Goal: Check status: Check status

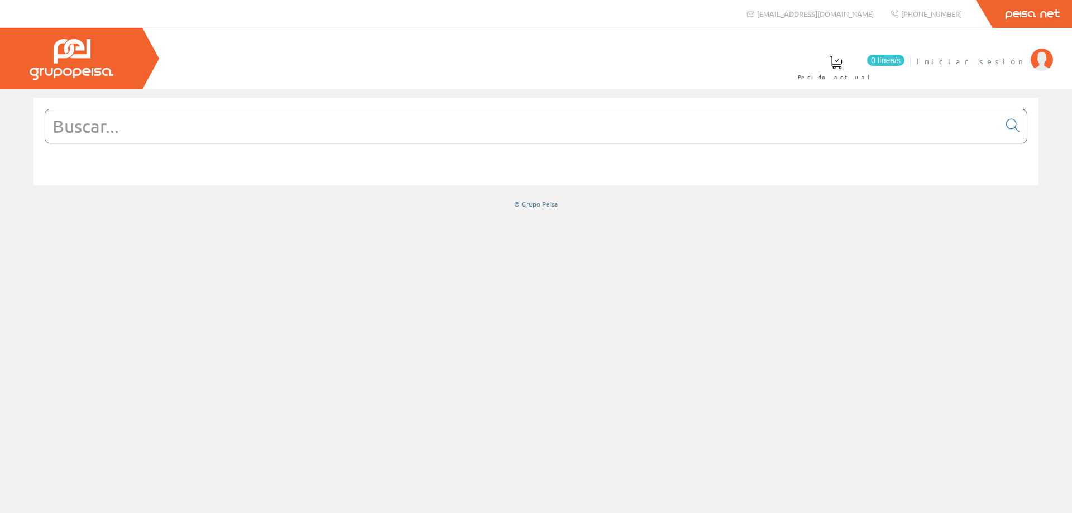
click at [1015, 55] on link "Iniciar sesión" at bounding box center [985, 51] width 136 height 11
click at [1010, 66] on li "Carmen Soler Martínez Mi cuenta Mis datos Mis ofertas Mis pedidos Mis albaranes…" at bounding box center [987, 67] width 135 height 43
click at [1032, 65] on img at bounding box center [1041, 60] width 22 height 22
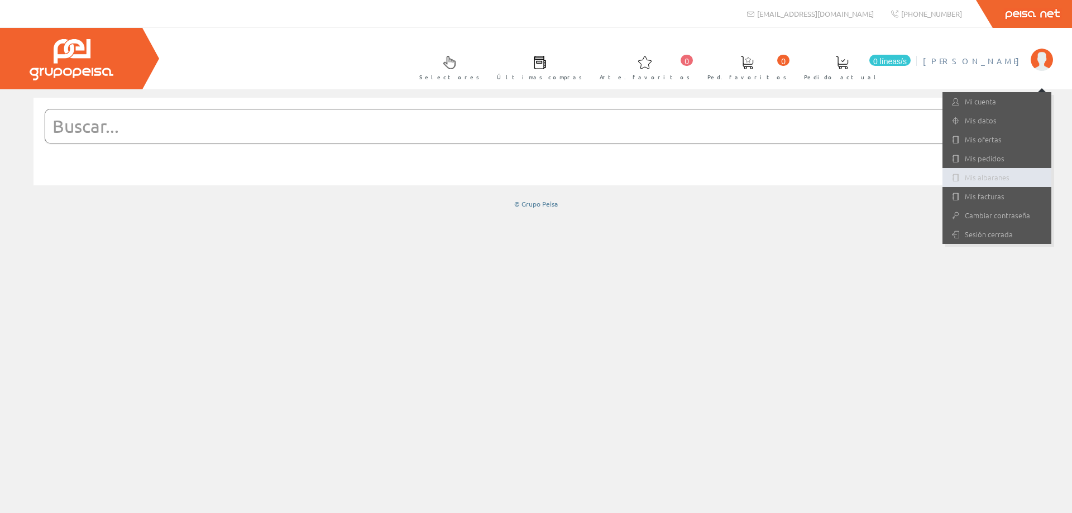
click at [981, 178] on font "Mis albaranes" at bounding box center [987, 177] width 45 height 11
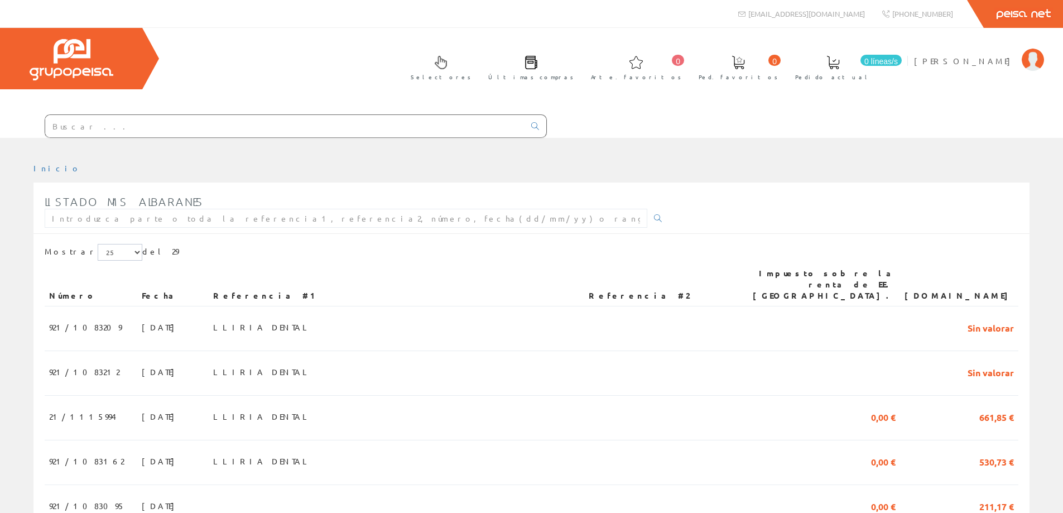
click at [183, 123] on input "text" at bounding box center [284, 126] width 479 height 22
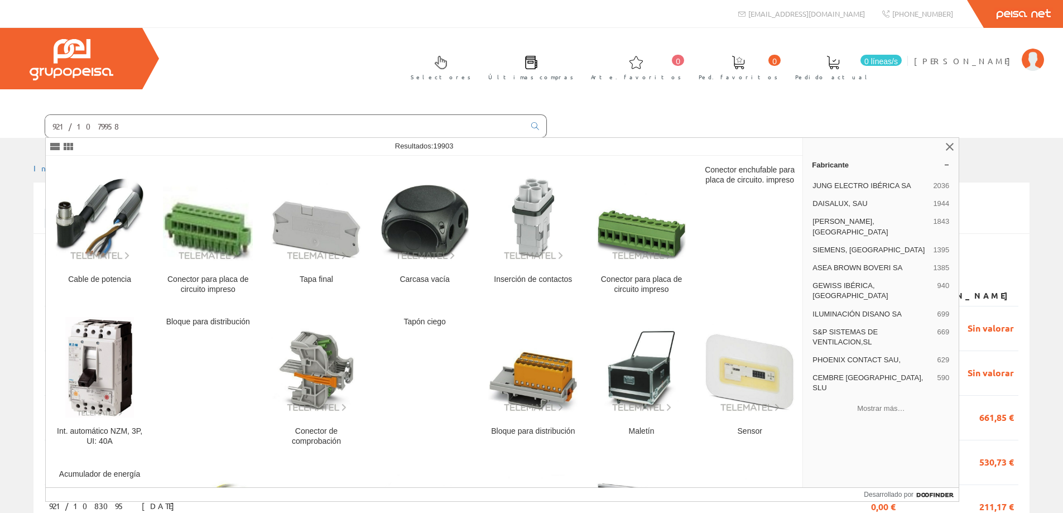
type input "921/1079958"
click at [990, 105] on div "Selectores Últimas compras 0 0" at bounding box center [531, 83] width 1063 height 110
drag, startPoint x: 382, startPoint y: 123, endPoint x: -99, endPoint y: 125, distance: 481.2
click at [0, 125] on html "info@peisa.com Peisa Net 0 0" at bounding box center [531, 256] width 1063 height 513
click at [608, 122] on div "Selectores Últimas compras 0 0" at bounding box center [531, 83] width 1063 height 110
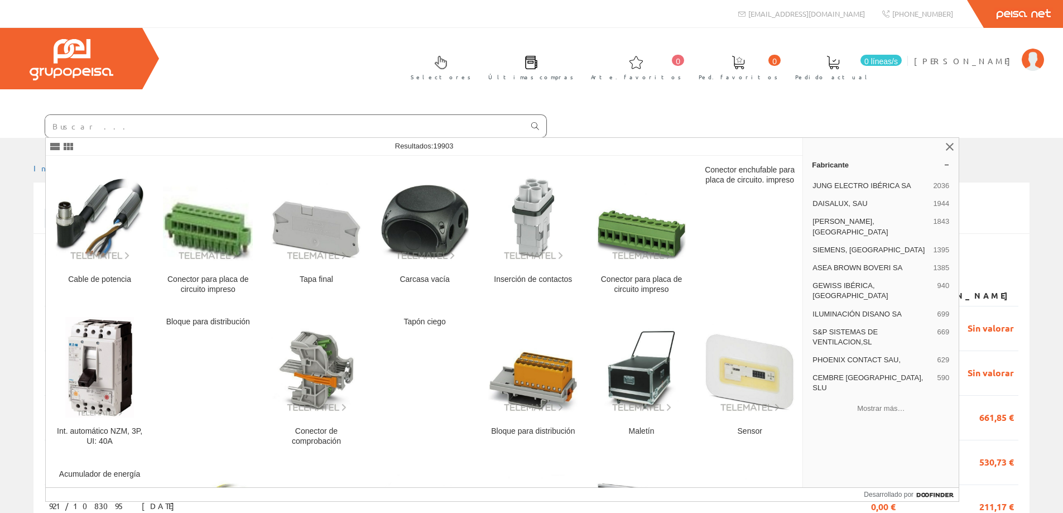
click at [535, 129] on icon at bounding box center [535, 126] width 8 height 8
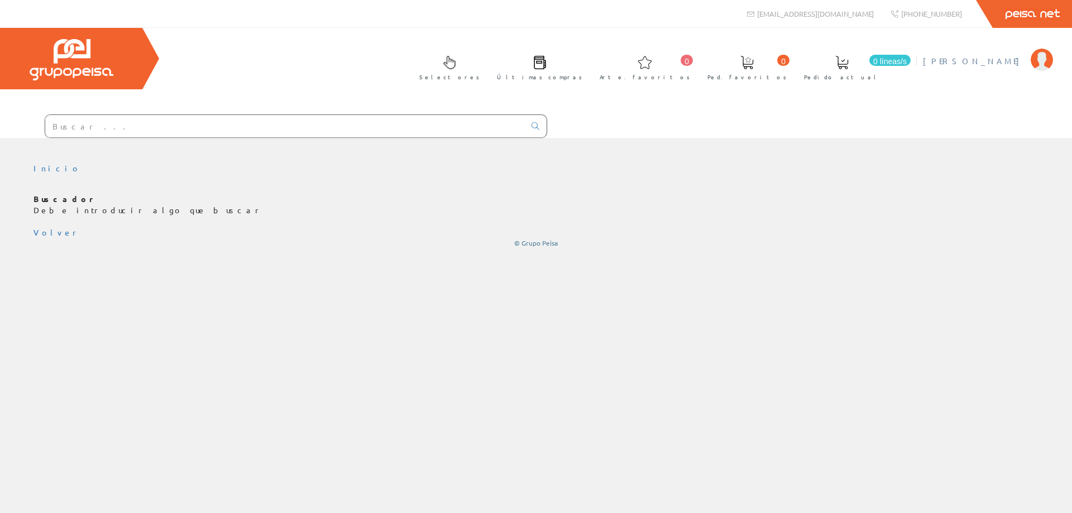
click at [998, 61] on font "[PERSON_NAME]" at bounding box center [974, 61] width 102 height 10
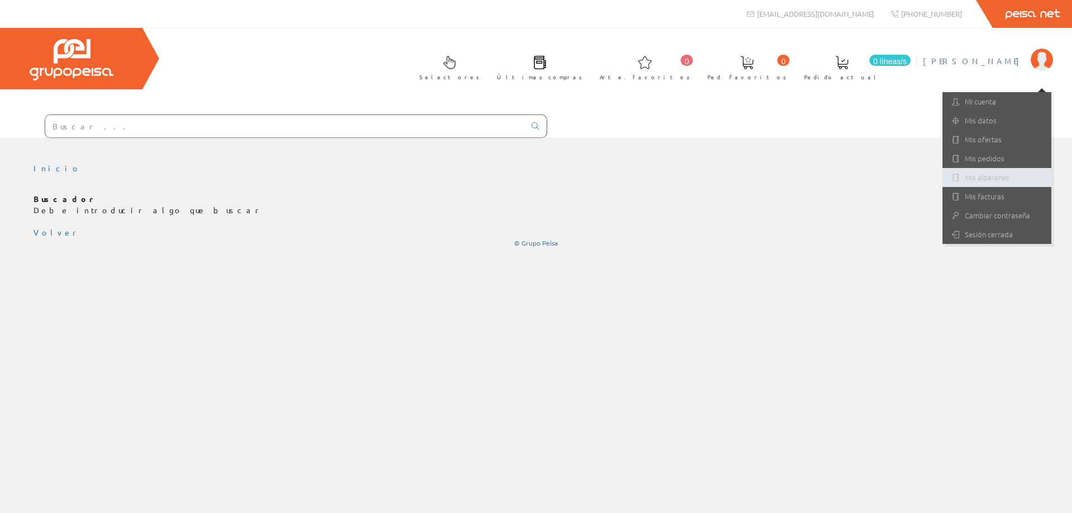
click at [989, 178] on font "Mis albaranes" at bounding box center [987, 177] width 45 height 11
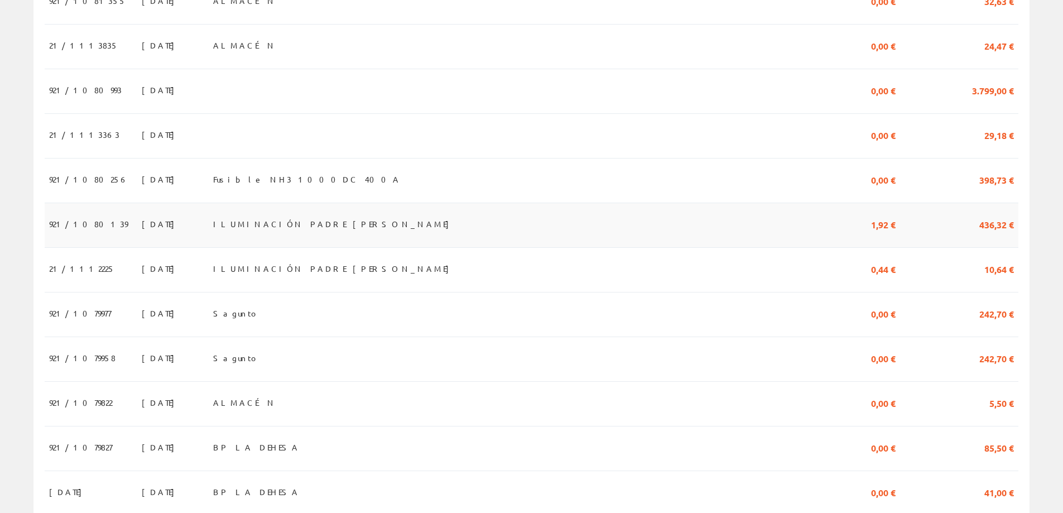
scroll to position [837, 0]
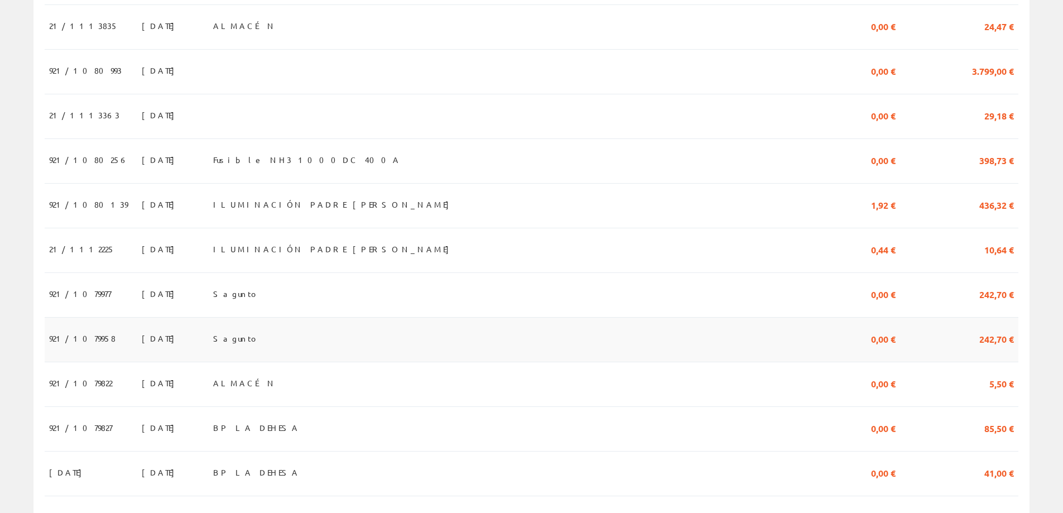
click at [142, 333] on font "[DATE]" at bounding box center [161, 338] width 39 height 10
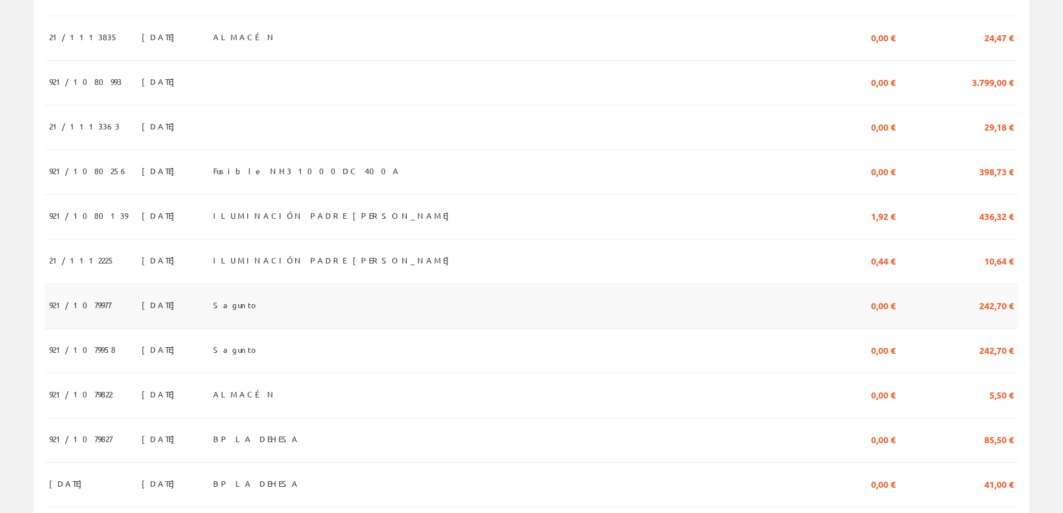
scroll to position [837, 0]
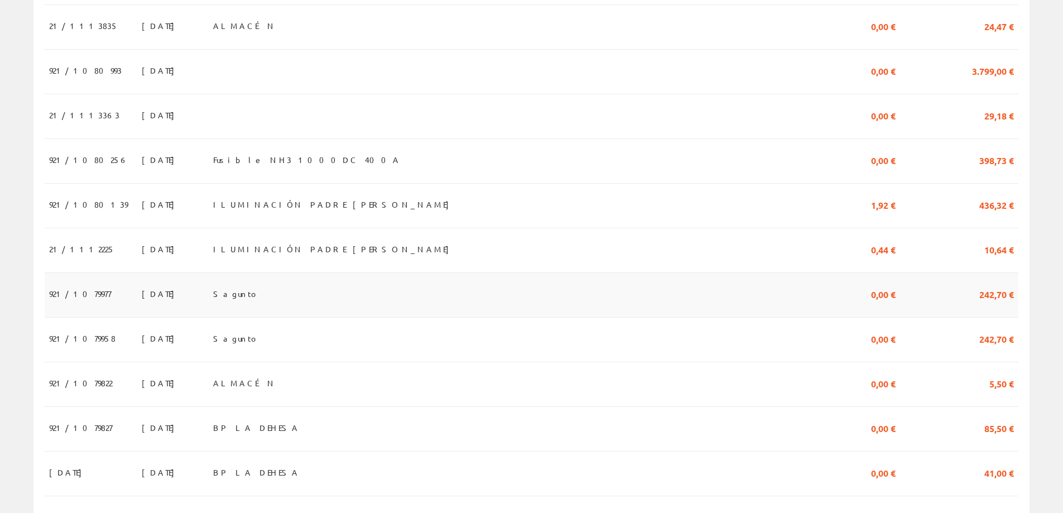
click at [146, 291] on font "26/03/2025" at bounding box center [161, 294] width 39 height 10
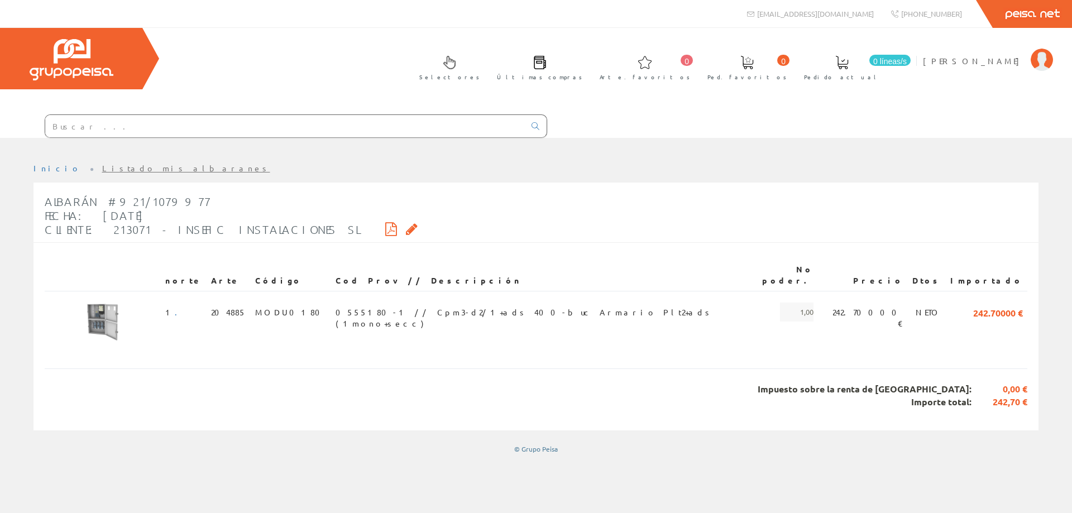
click at [385, 227] on icon at bounding box center [391, 229] width 12 height 8
click at [44, 168] on font "Inicio" at bounding box center [56, 168] width 47 height 10
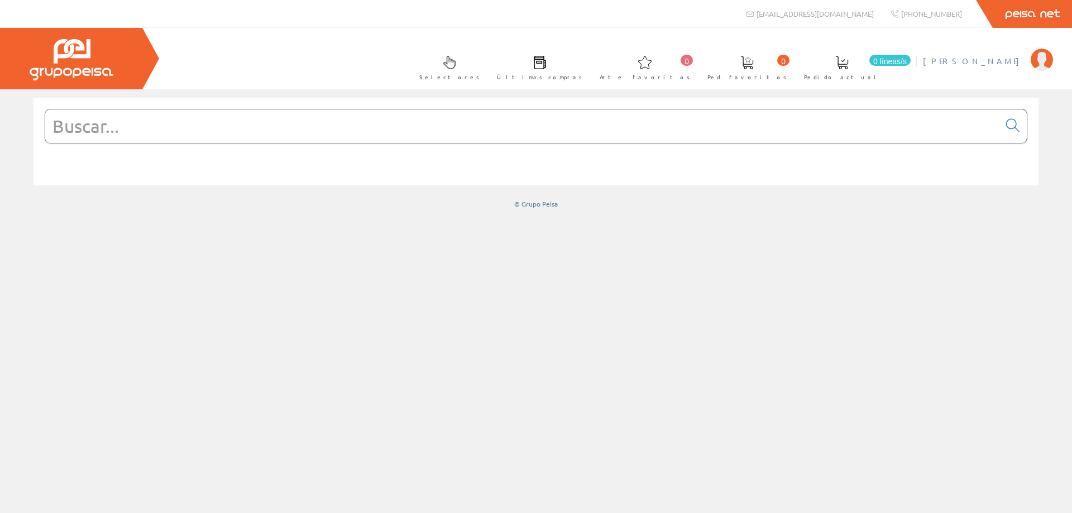
click at [984, 64] on font "[PERSON_NAME]" at bounding box center [974, 61] width 102 height 10
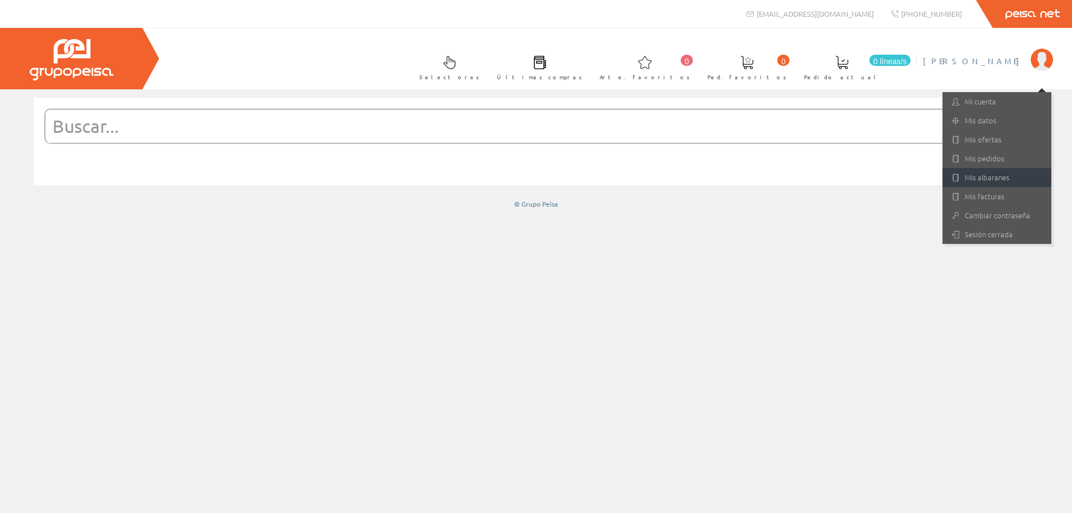
click at [982, 178] on font "Mis albaranes" at bounding box center [987, 177] width 45 height 11
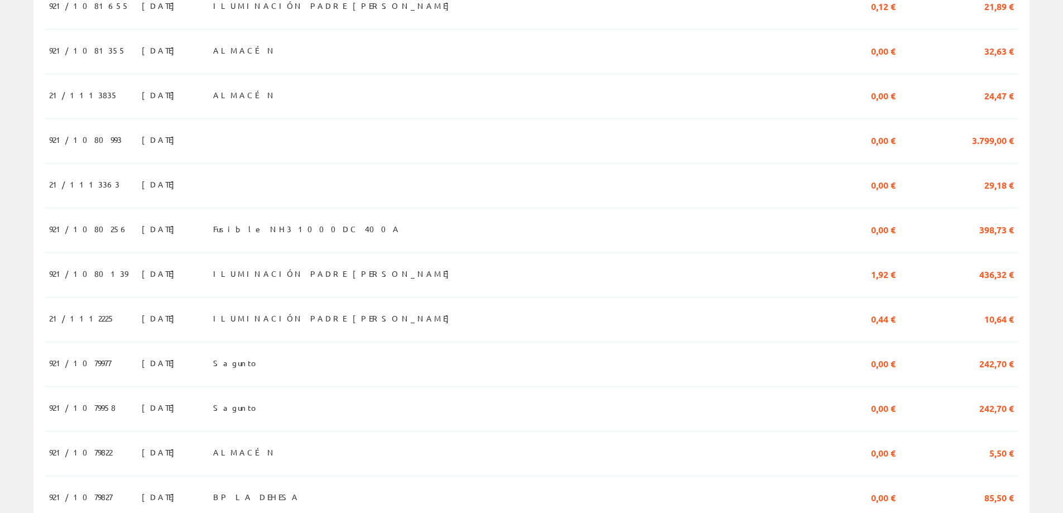
scroll to position [813, 0]
click at [83, 407] on font "921/1079958" at bounding box center [82, 407] width 66 height 10
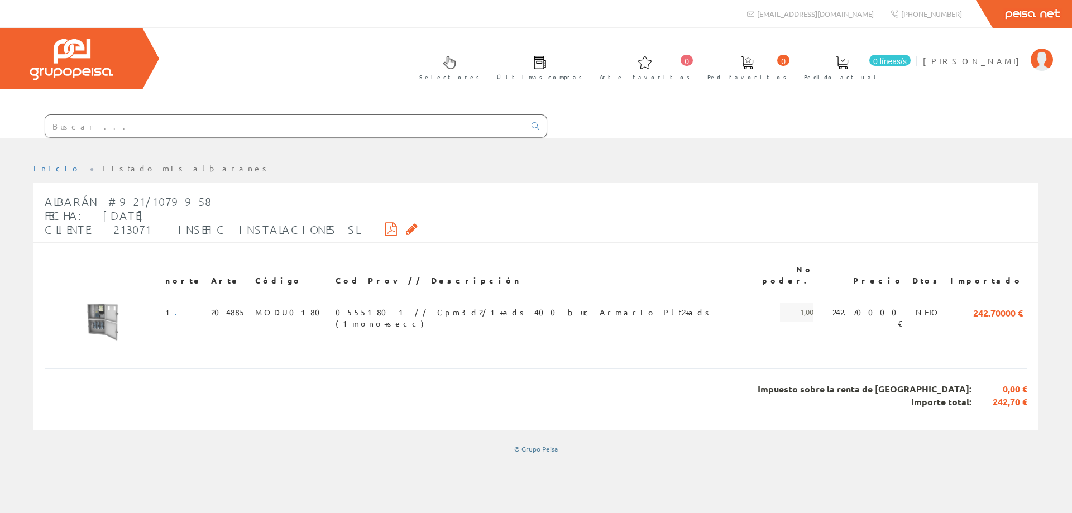
click at [385, 228] on icon at bounding box center [391, 229] width 12 height 8
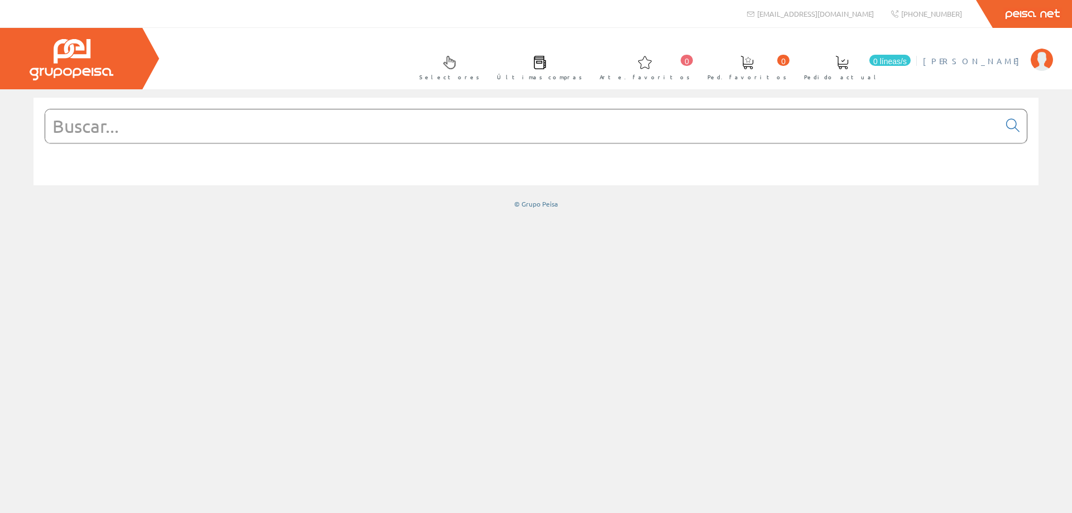
click at [1009, 61] on font "[PERSON_NAME]" at bounding box center [974, 61] width 102 height 10
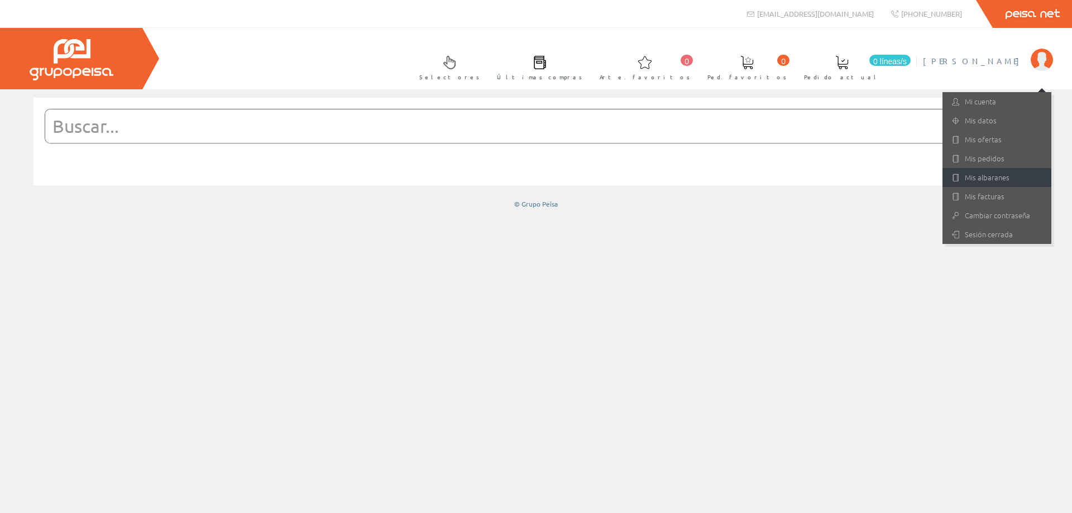
click at [978, 179] on font "Mis albaranes" at bounding box center [987, 177] width 45 height 11
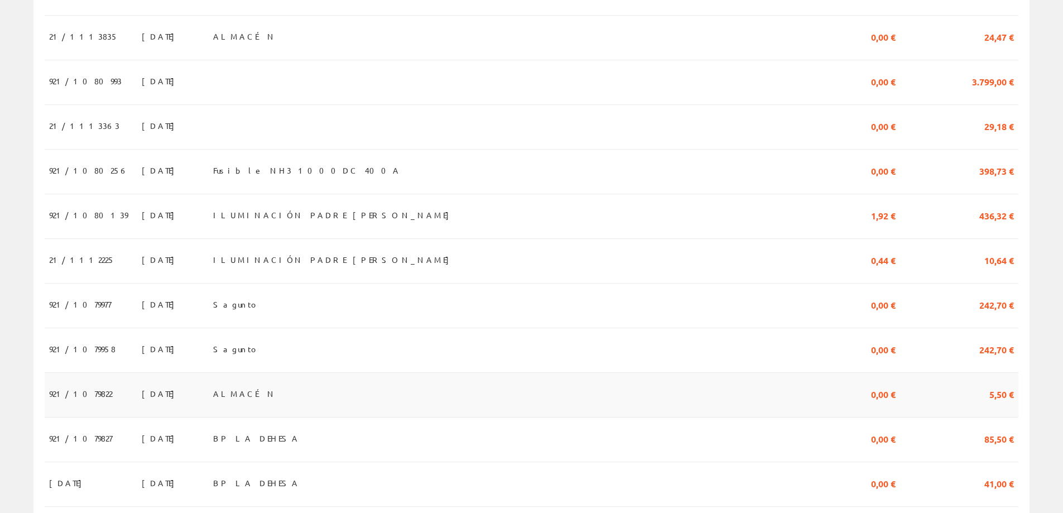
scroll to position [869, 0]
click at [142, 303] on font "26/03/2025" at bounding box center [161, 306] width 39 height 10
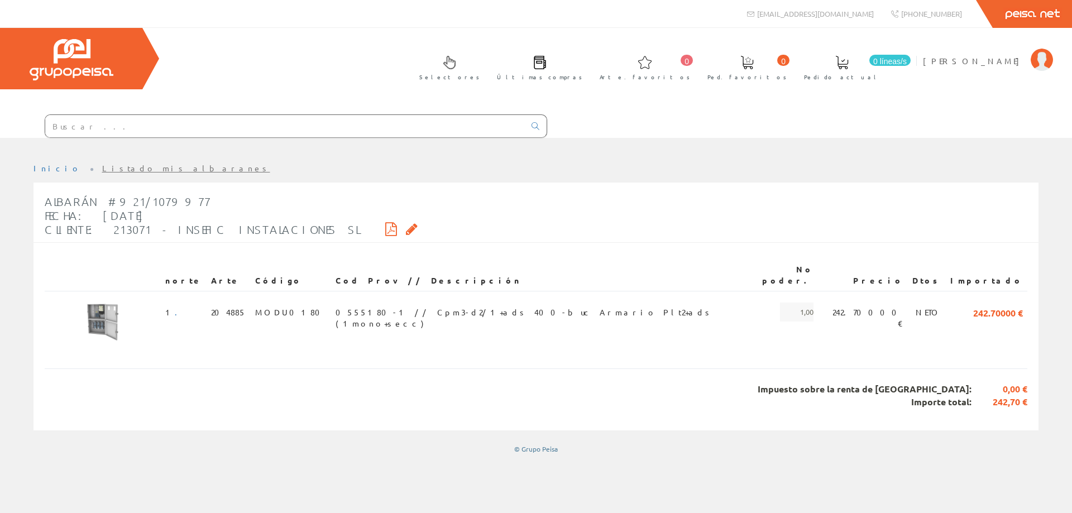
click at [102, 168] on font "Listado mis albaranes" at bounding box center [186, 168] width 168 height 10
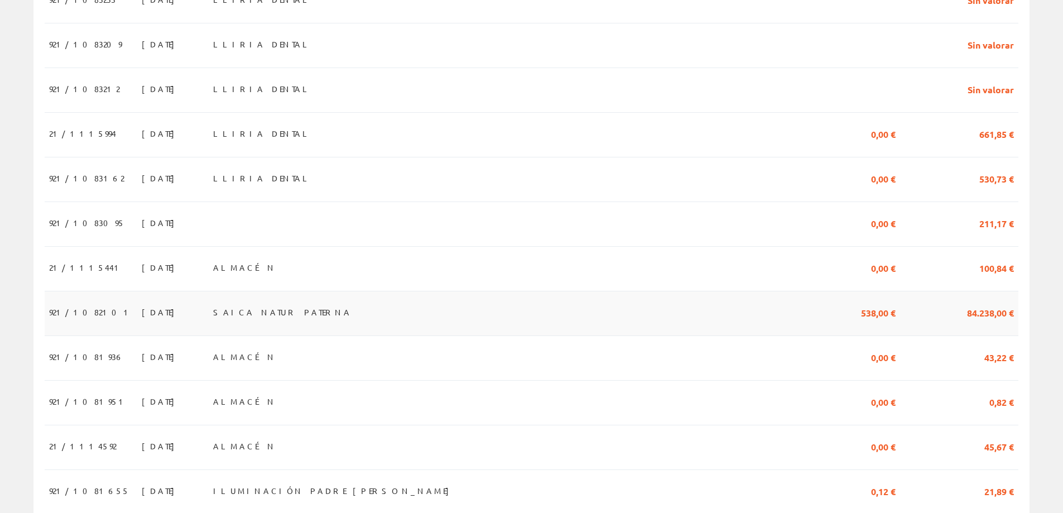
scroll to position [335, 0]
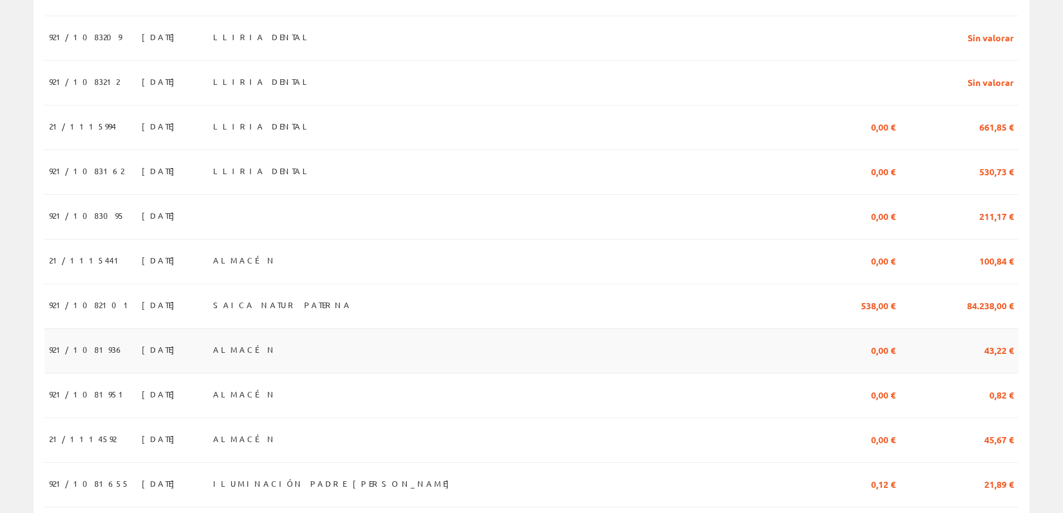
click at [142, 344] on font "26/06/2025" at bounding box center [161, 349] width 39 height 10
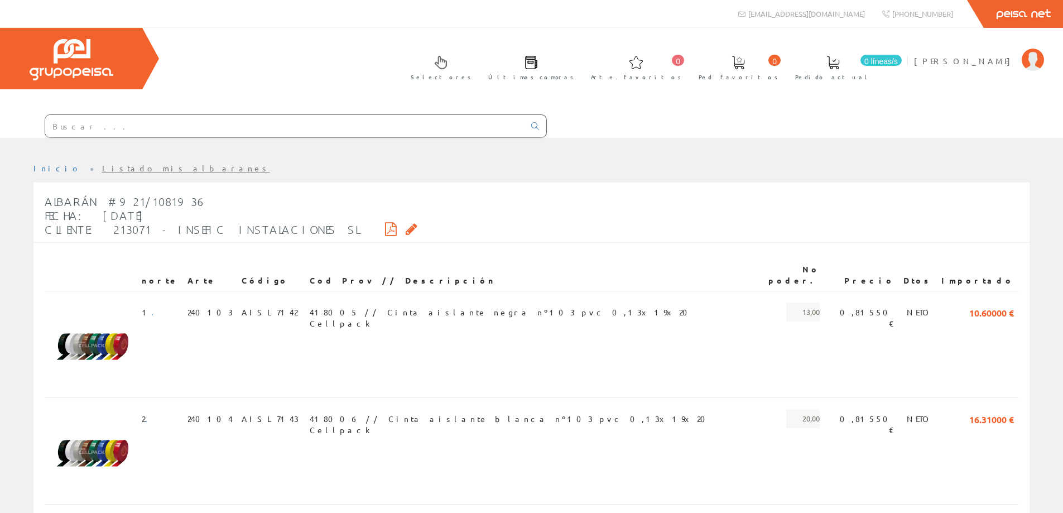
click at [102, 169] on font "Listado mis albaranes" at bounding box center [186, 168] width 168 height 10
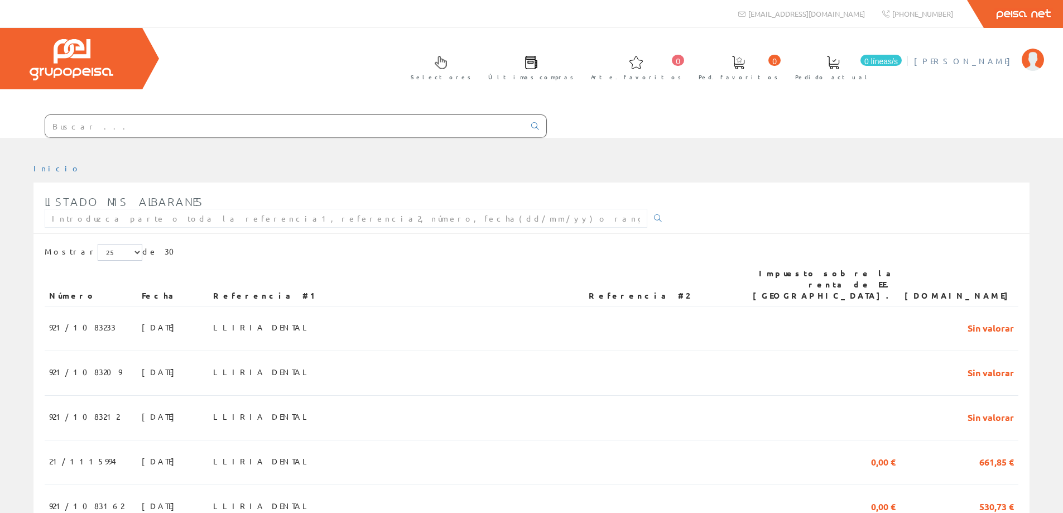
click at [997, 63] on font "[PERSON_NAME]" at bounding box center [965, 61] width 102 height 10
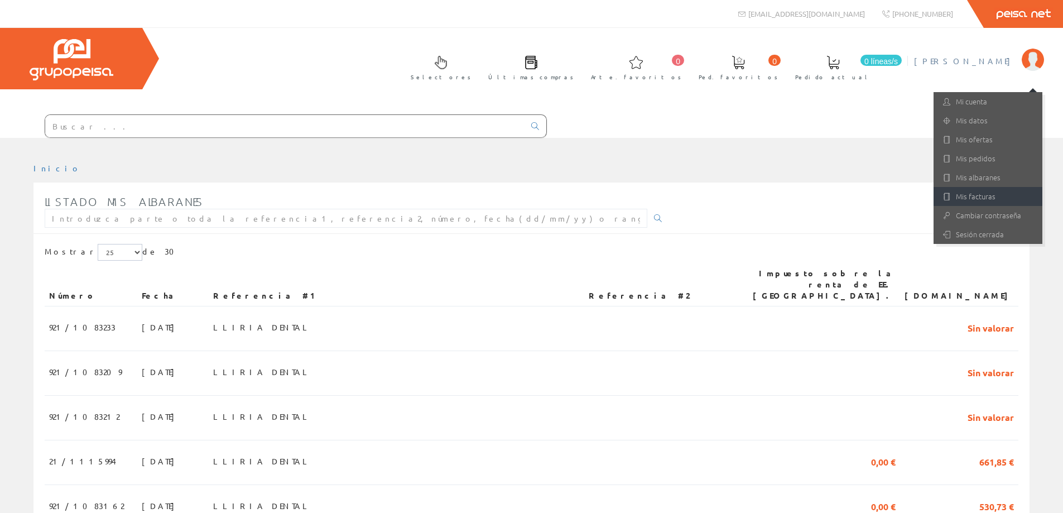
click at [979, 194] on font "Mis facturas" at bounding box center [976, 196] width 40 height 11
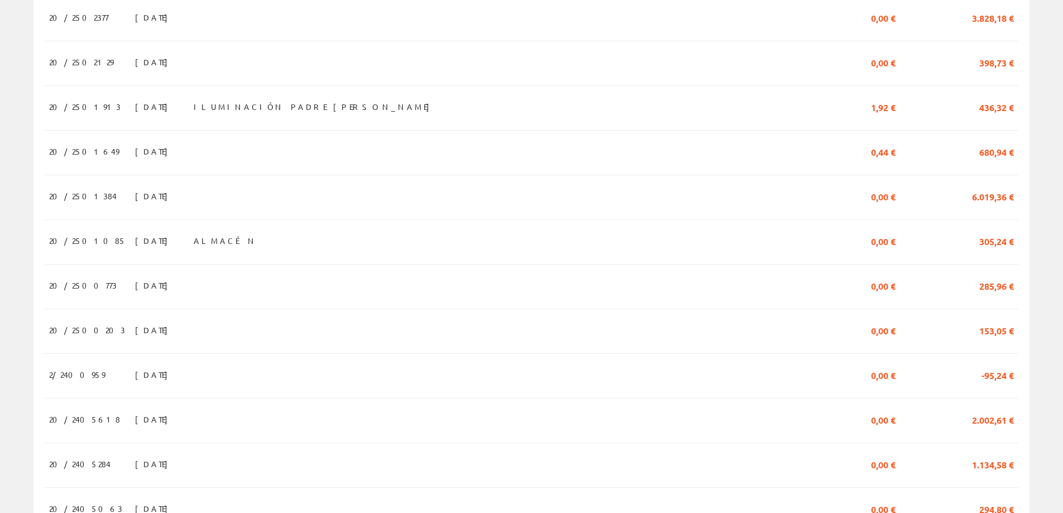
scroll to position [502, 0]
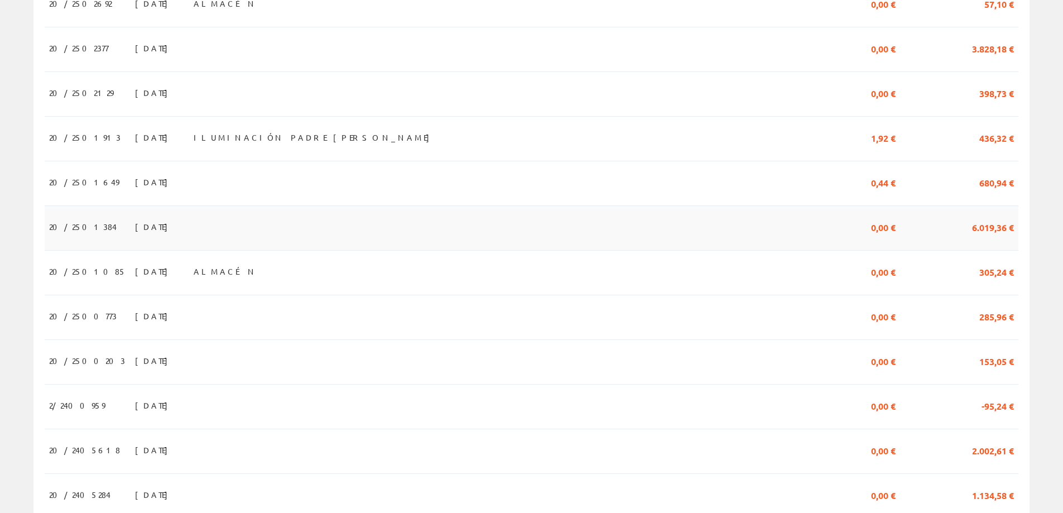
click at [135, 222] on font "[DATE]" at bounding box center [154, 227] width 39 height 10
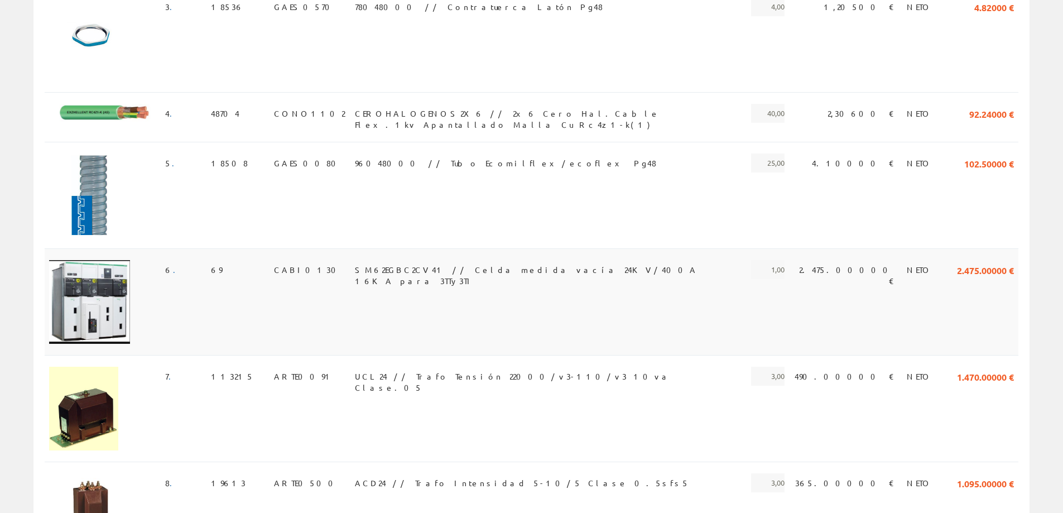
scroll to position [127, 0]
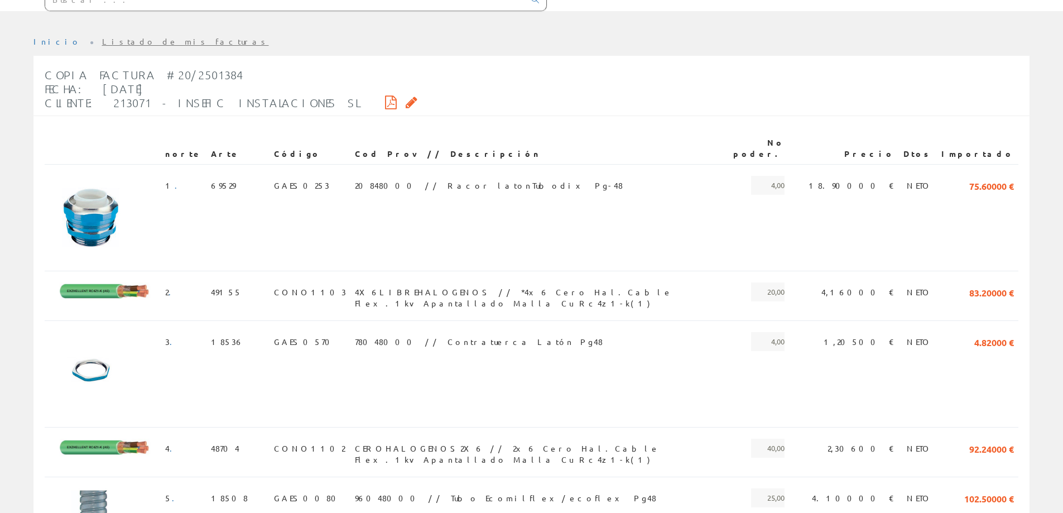
click at [385, 104] on icon at bounding box center [391, 102] width 12 height 8
click at [102, 40] on font "Listado de mis facturas" at bounding box center [185, 41] width 167 height 10
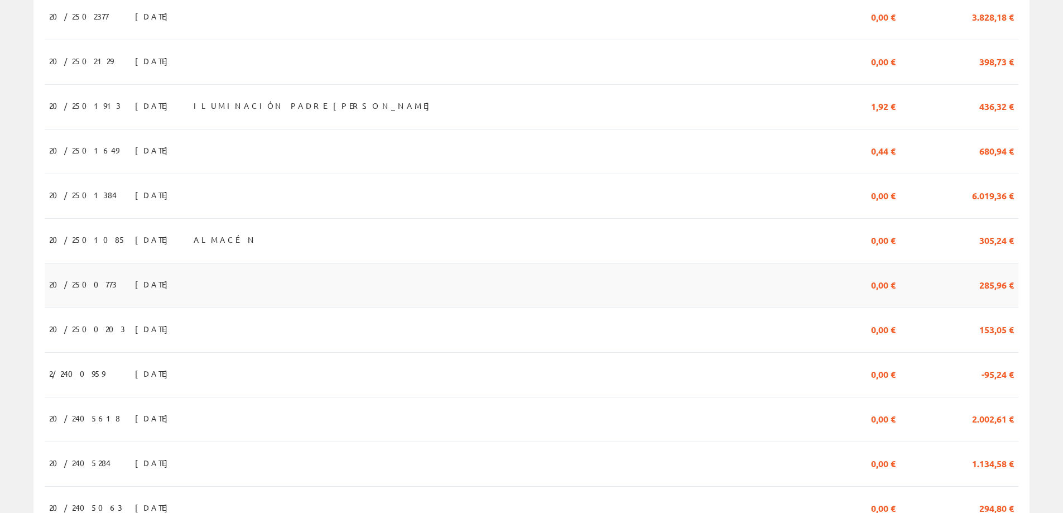
scroll to position [478, 0]
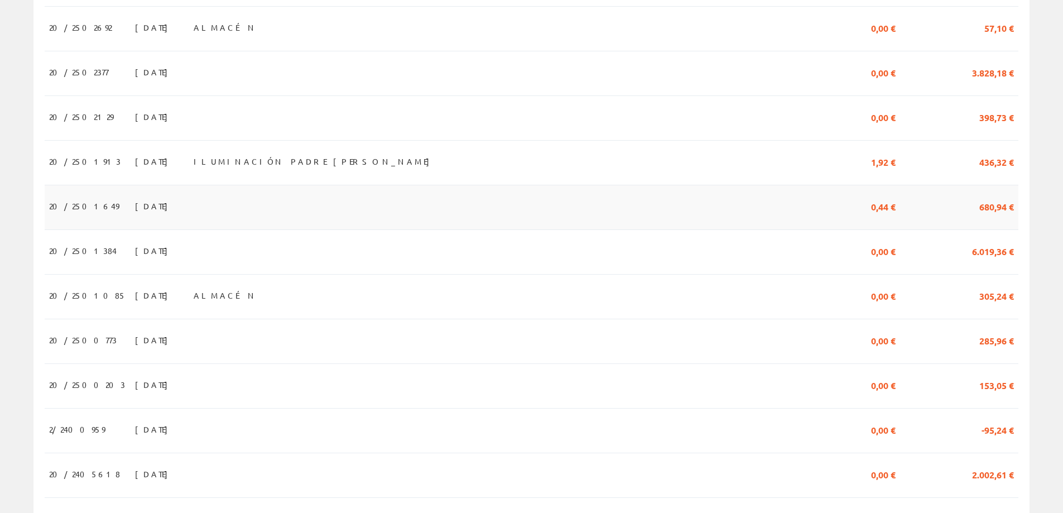
click at [174, 191] on td "[DATE]" at bounding box center [160, 207] width 59 height 45
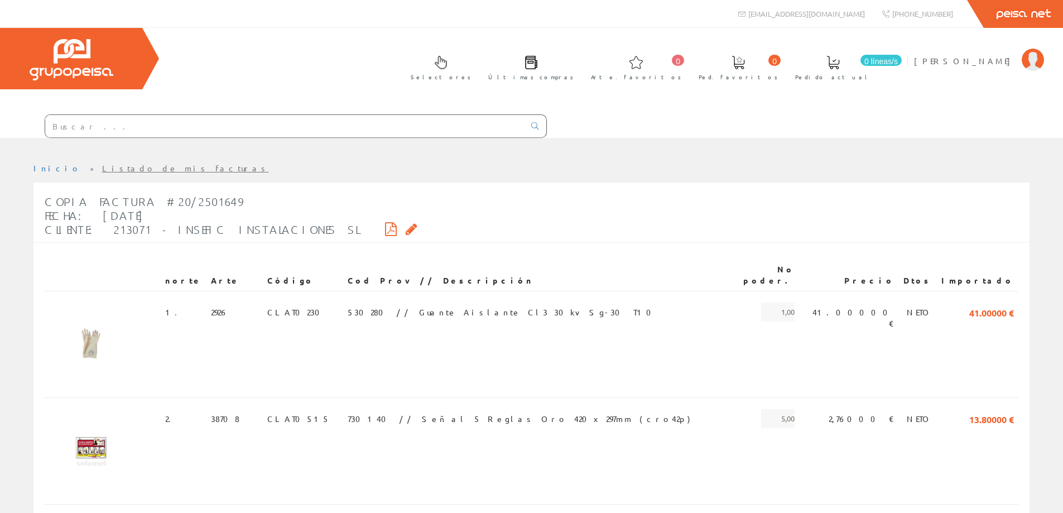
click at [312, 222] on div "Copia Factura #20/2501649 Fecha: [DATE] Cliente: 213071 - [PERSON_NAME] INSTALA…" at bounding box center [231, 215] width 373 height 53
click at [385, 228] on icon at bounding box center [391, 229] width 12 height 8
click at [102, 166] on font "Listado de mis facturas" at bounding box center [185, 168] width 167 height 10
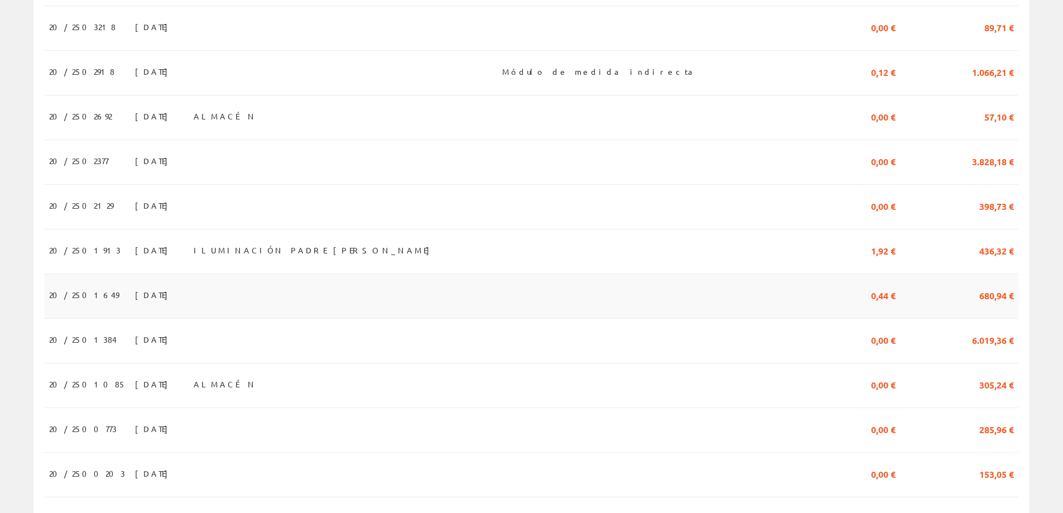
scroll to position [391, 0]
